Goal: Task Accomplishment & Management: Complete application form

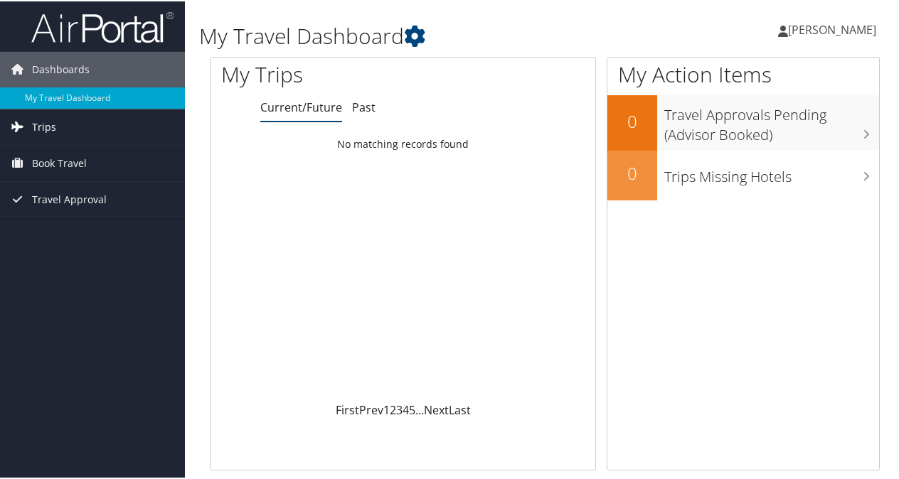
click at [77, 125] on link "Trips" at bounding box center [92, 126] width 185 height 36
click at [82, 213] on span "Book Travel" at bounding box center [59, 226] width 55 height 36
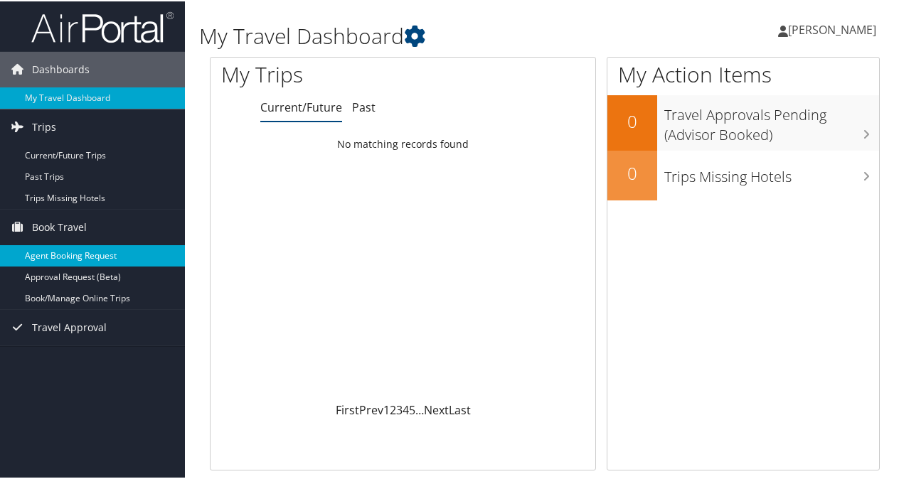
click at [134, 253] on link "Agent Booking Request" at bounding box center [92, 254] width 185 height 21
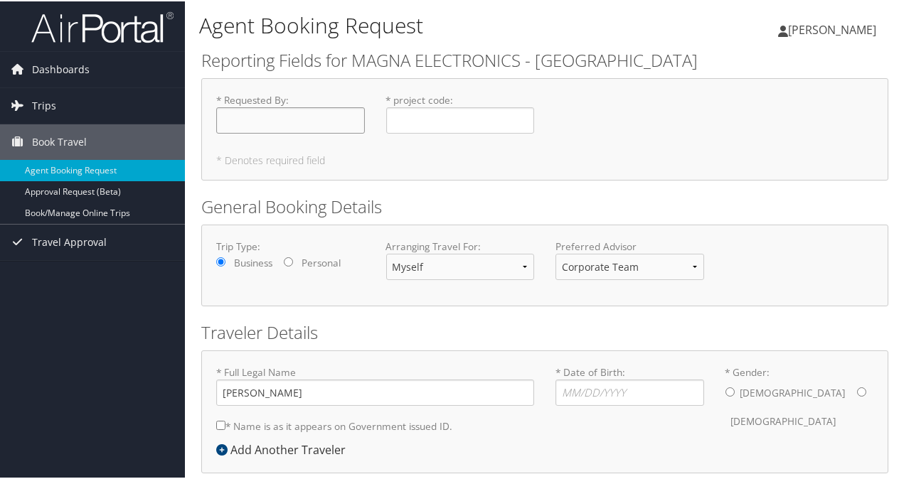
click at [307, 118] on input "* Requested By : Required" at bounding box center [290, 119] width 149 height 26
type input "[PERSON_NAME]"
type input "L2H5050"
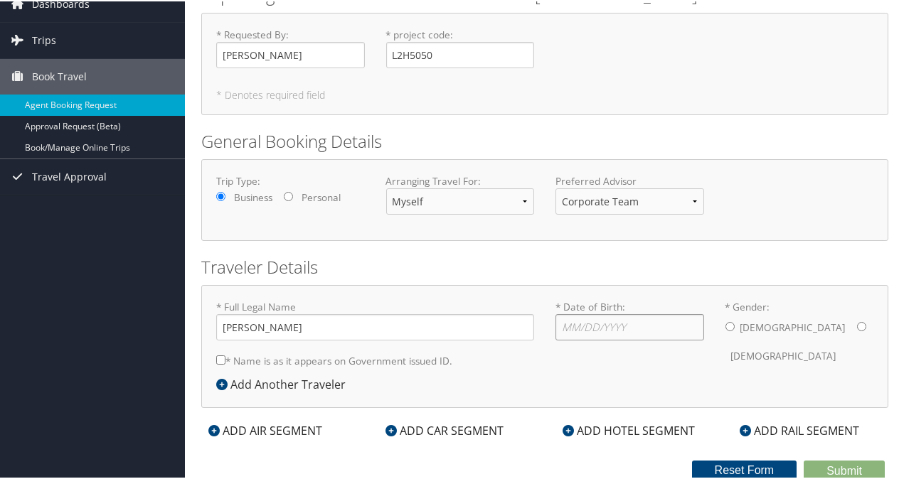
click at [614, 323] on input "* Date of Birth: Invalid Date" at bounding box center [629, 326] width 149 height 26
type input "07/25/1975"
click at [725, 327] on input "* Gender: Male Female" at bounding box center [729, 325] width 9 height 9
radio input "true"
click at [654, 426] on div "ADD HOTEL SEGMENT" at bounding box center [628, 429] width 146 height 17
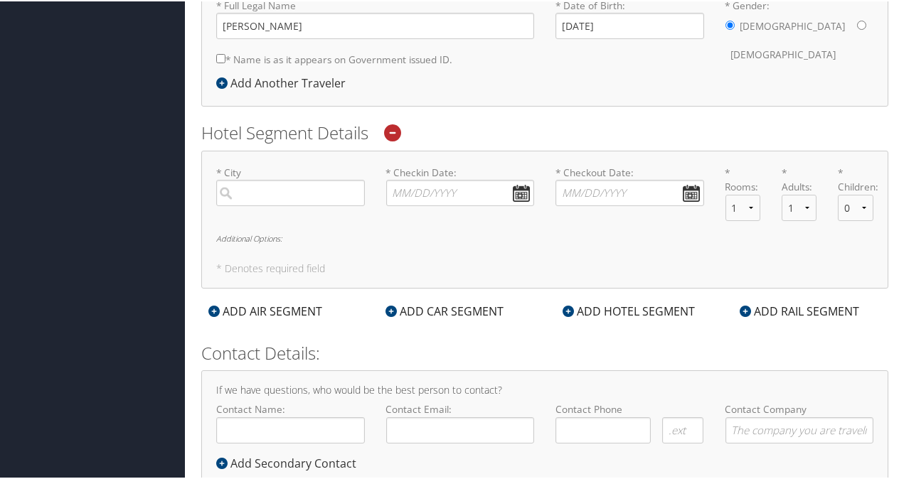
scroll to position [380, 0]
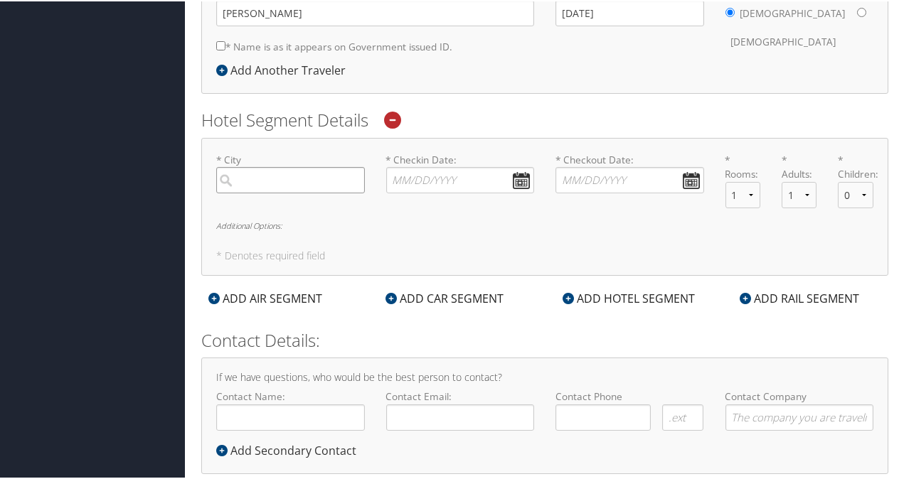
click at [307, 178] on input "search" at bounding box center [290, 179] width 149 height 26
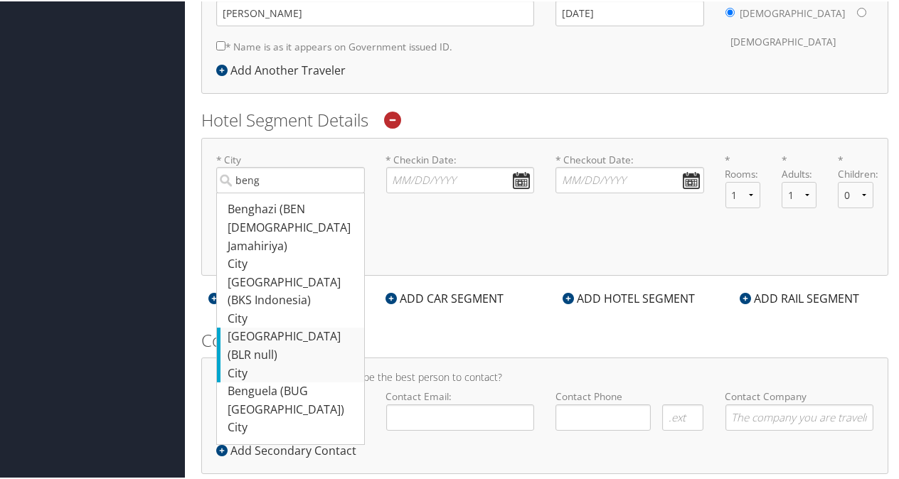
click at [300, 326] on div "Bengaluru (BLR null)" at bounding box center [292, 344] width 129 height 36
click at [300, 192] on input "beng" at bounding box center [290, 179] width 149 height 26
type input "Bengaluru"
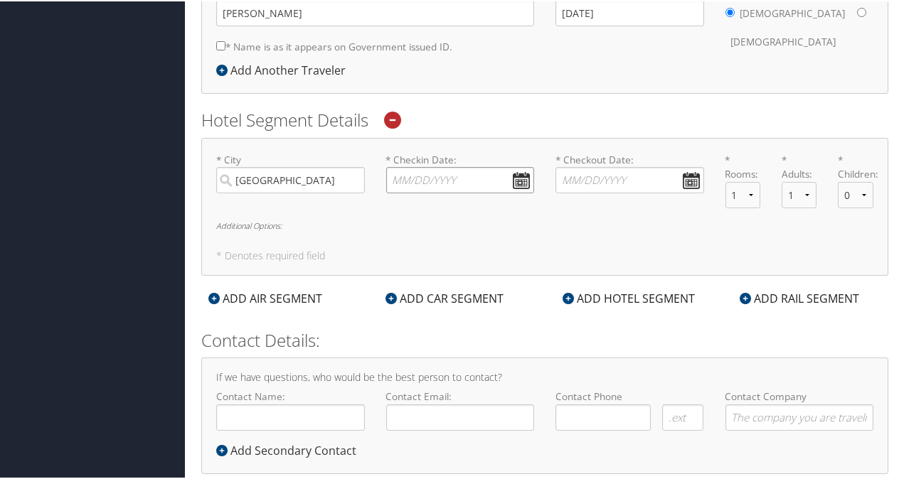
click at [476, 172] on input "* Checkin Date: Dates must be valid" at bounding box center [460, 179] width 149 height 26
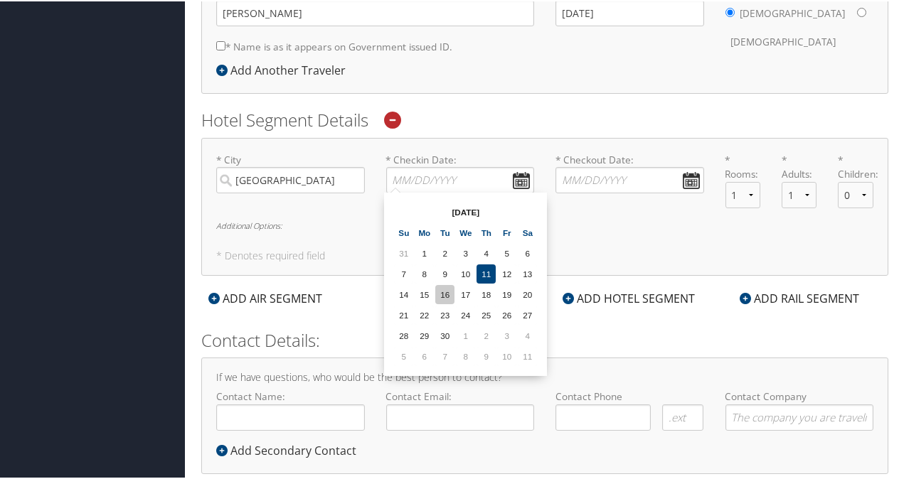
click at [452, 297] on td "16" at bounding box center [444, 293] width 19 height 19
type input "09/16/2025"
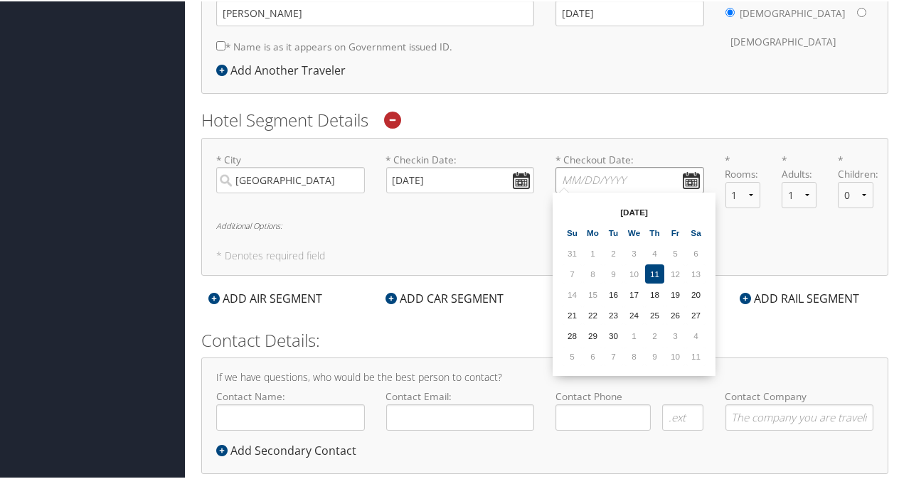
click at [649, 175] on input "* Checkout Date: Dates must be valid" at bounding box center [629, 179] width 149 height 26
click at [678, 294] on td "19" at bounding box center [675, 293] width 19 height 19
type input "09/19/2025"
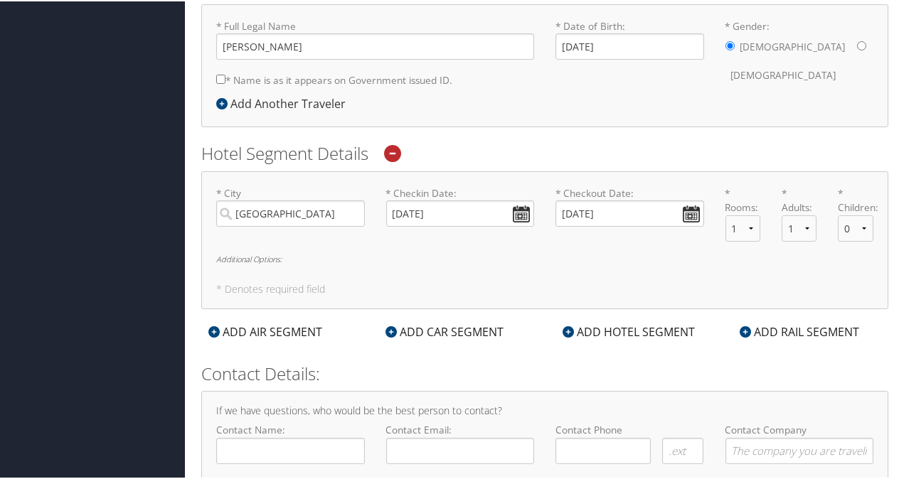
scroll to position [407, 0]
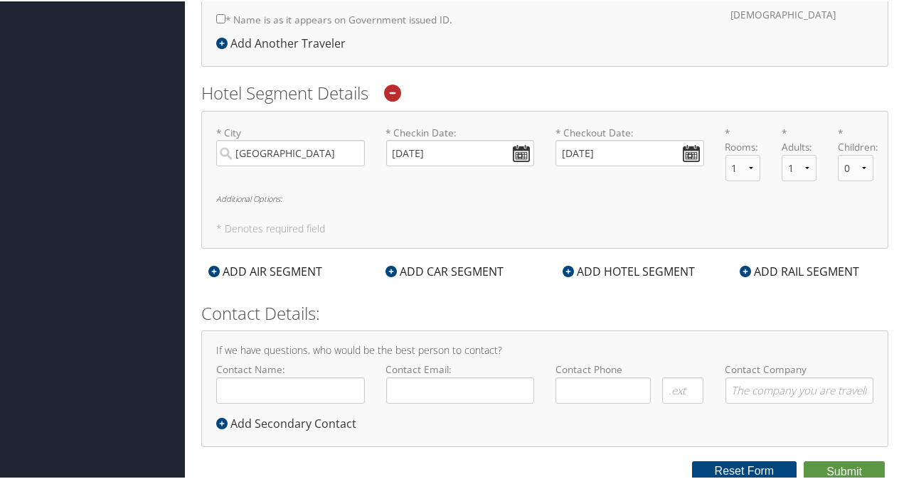
click at [390, 270] on icon at bounding box center [390, 270] width 11 height 11
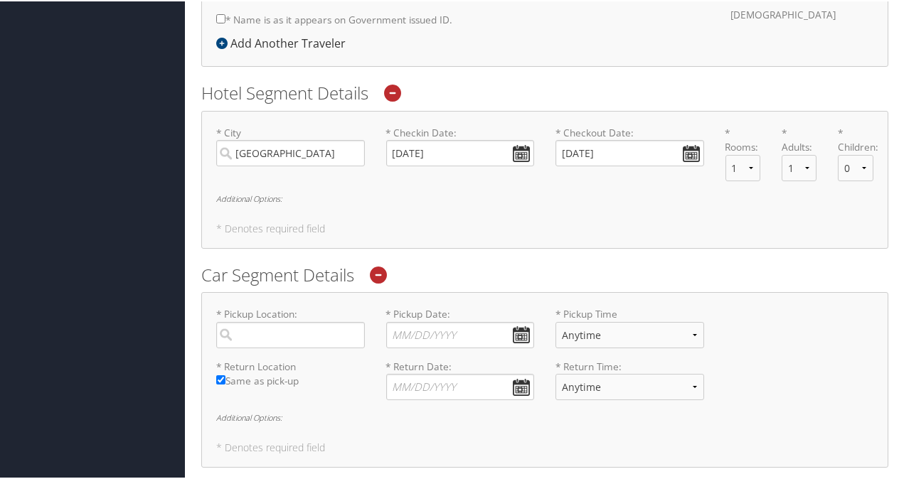
click at [390, 270] on div at bounding box center [378, 273] width 40 height 23
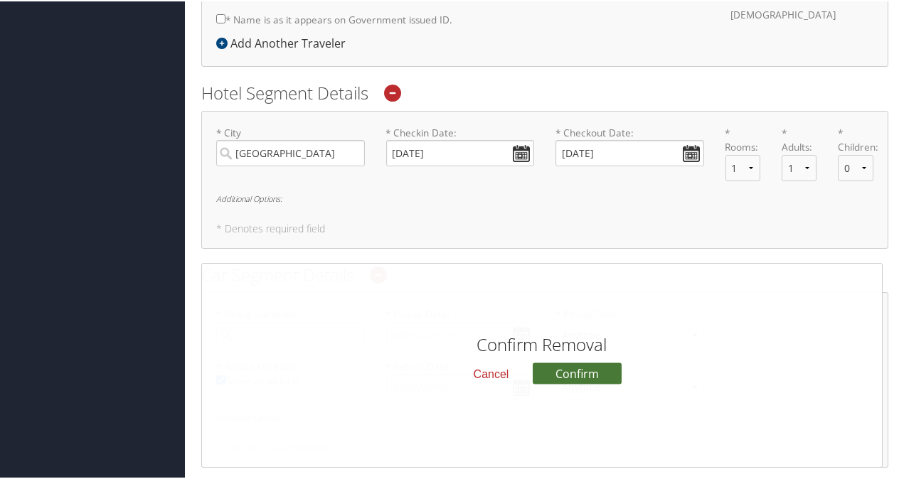
click at [562, 368] on button "Confirm" at bounding box center [577, 371] width 89 height 21
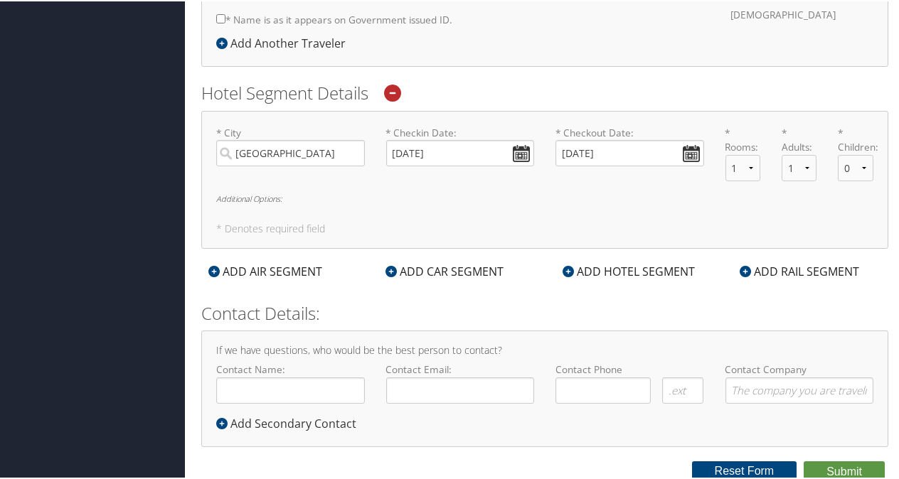
click at [743, 265] on icon at bounding box center [745, 270] width 11 height 11
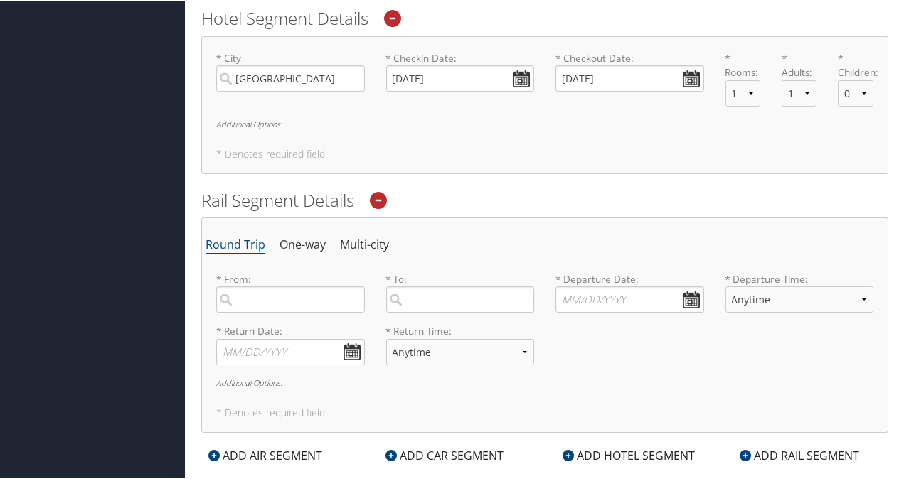
scroll to position [483, 0]
click at [326, 294] on input "search" at bounding box center [290, 297] width 149 height 26
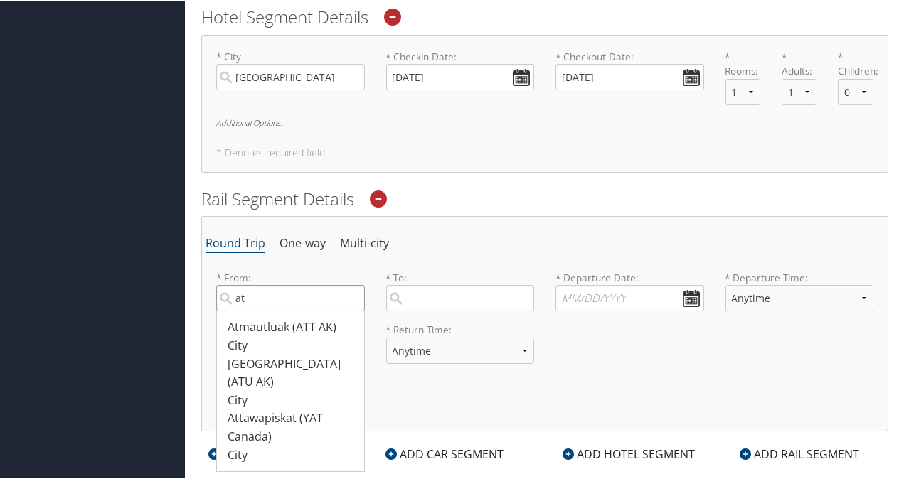
type input "a"
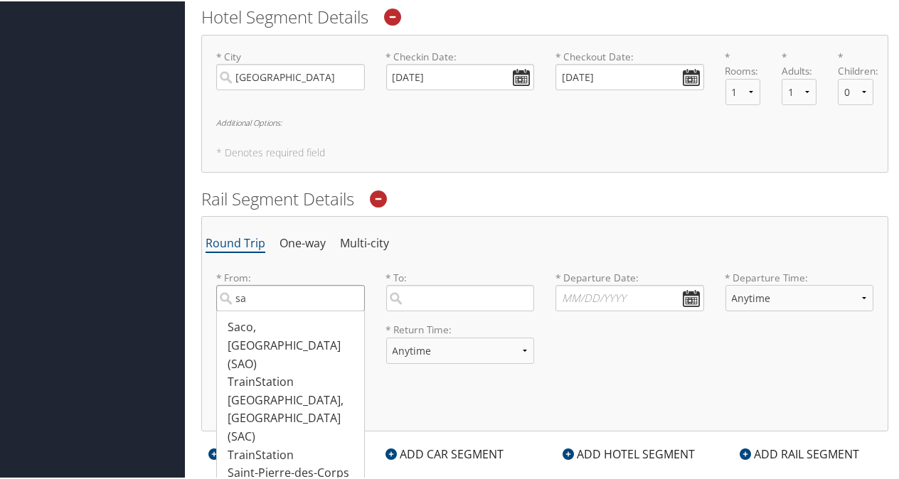
type input "s"
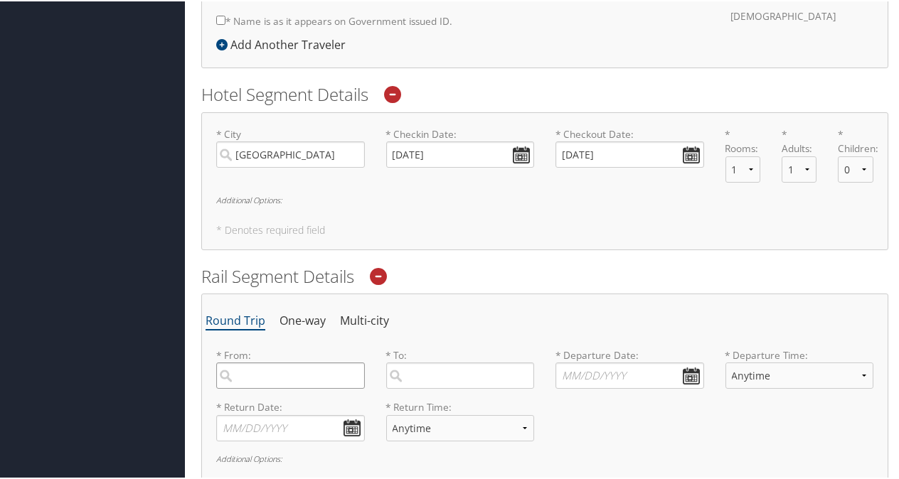
scroll to position [412, 0]
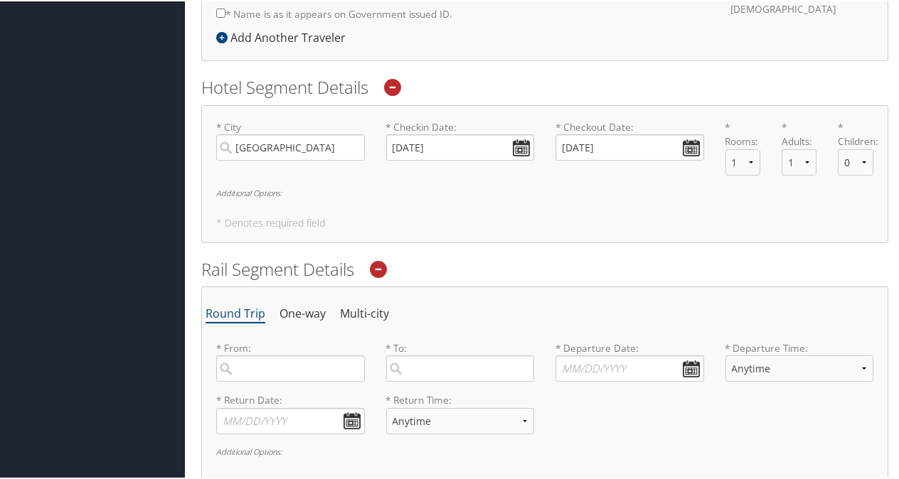
click at [383, 265] on icon at bounding box center [378, 268] width 17 height 17
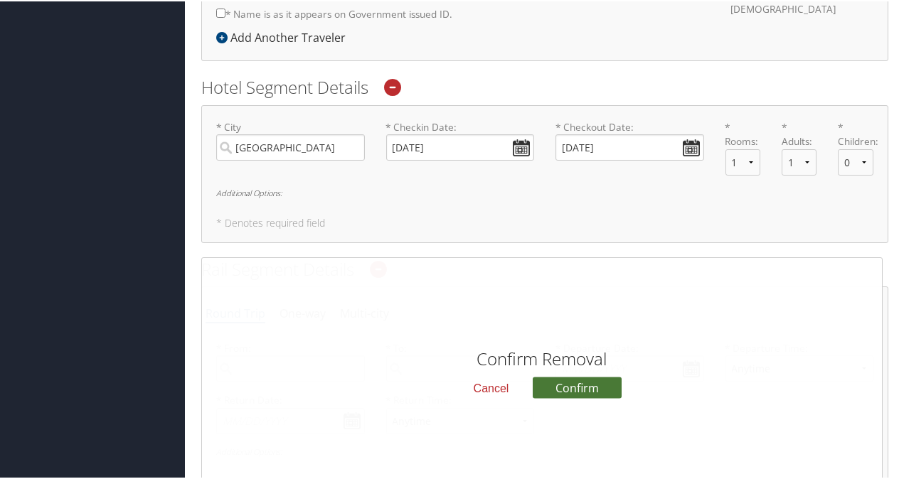
click at [566, 381] on button "Confirm" at bounding box center [577, 385] width 89 height 21
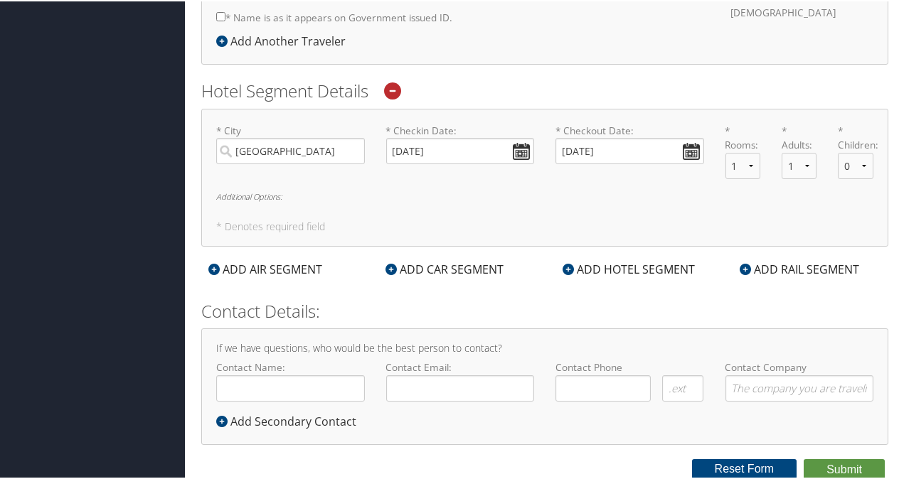
scroll to position [407, 0]
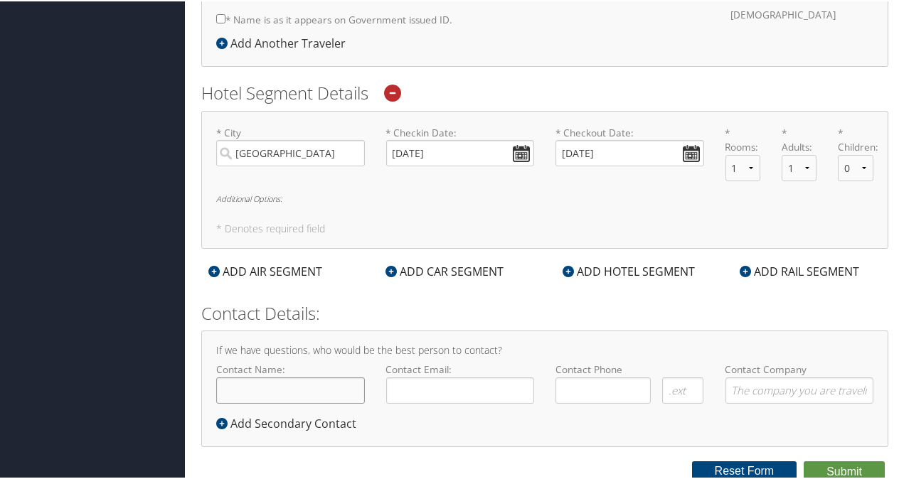
click at [313, 385] on input "Contact Name:" at bounding box center [290, 389] width 149 height 26
type input "Ponnusamy Kaliyannan"
type input "ponnusamy.kaliyannan@magna.com"
type input "( ) -"
click at [602, 390] on input "( ) -" at bounding box center [602, 389] width 95 height 26
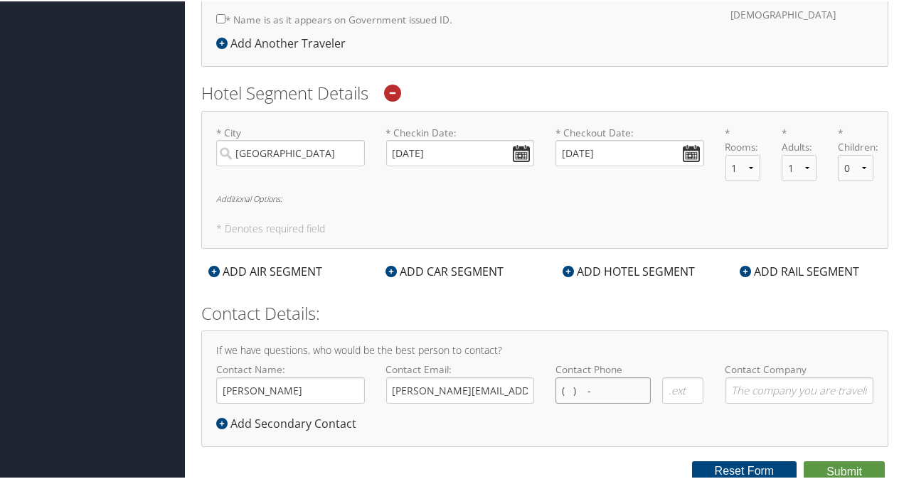
type input "( ) -"
click at [615, 384] on input "( ) -" at bounding box center [602, 389] width 95 height 26
type input "( ) -"
type input "(321) 419-4792"
click at [835, 461] on button "Submit" at bounding box center [844, 470] width 81 height 21
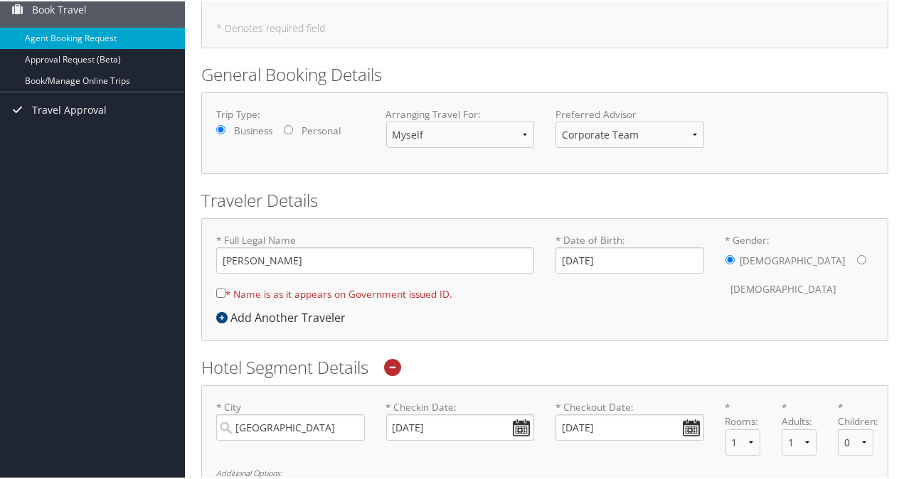
scroll to position [133, 0]
click at [224, 289] on input "* Name is as it appears on Government issued ID." at bounding box center [220, 291] width 9 height 9
checkbox input "true"
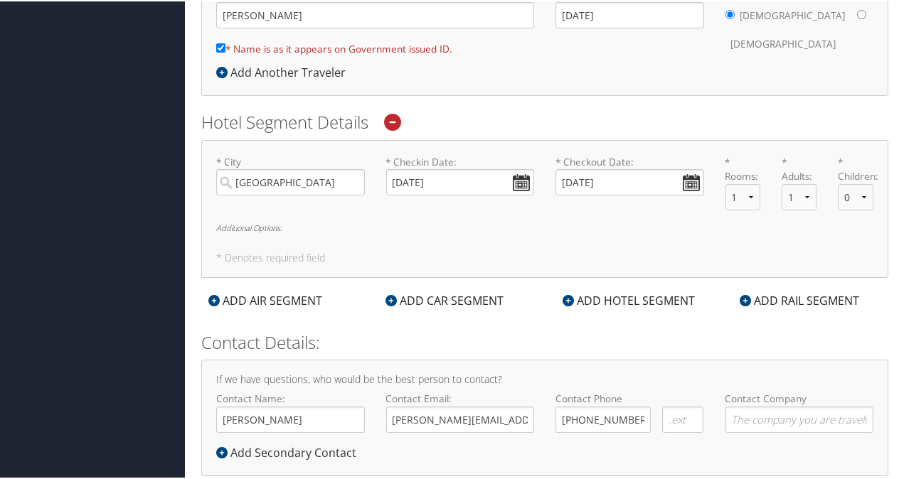
scroll to position [407, 0]
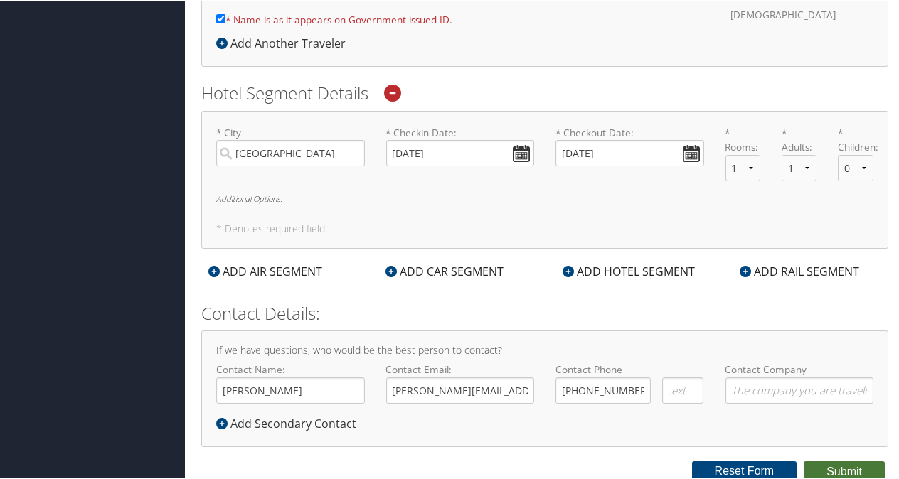
click at [830, 464] on button "Submit" at bounding box center [844, 470] width 81 height 21
